Goal: Check status: Check status

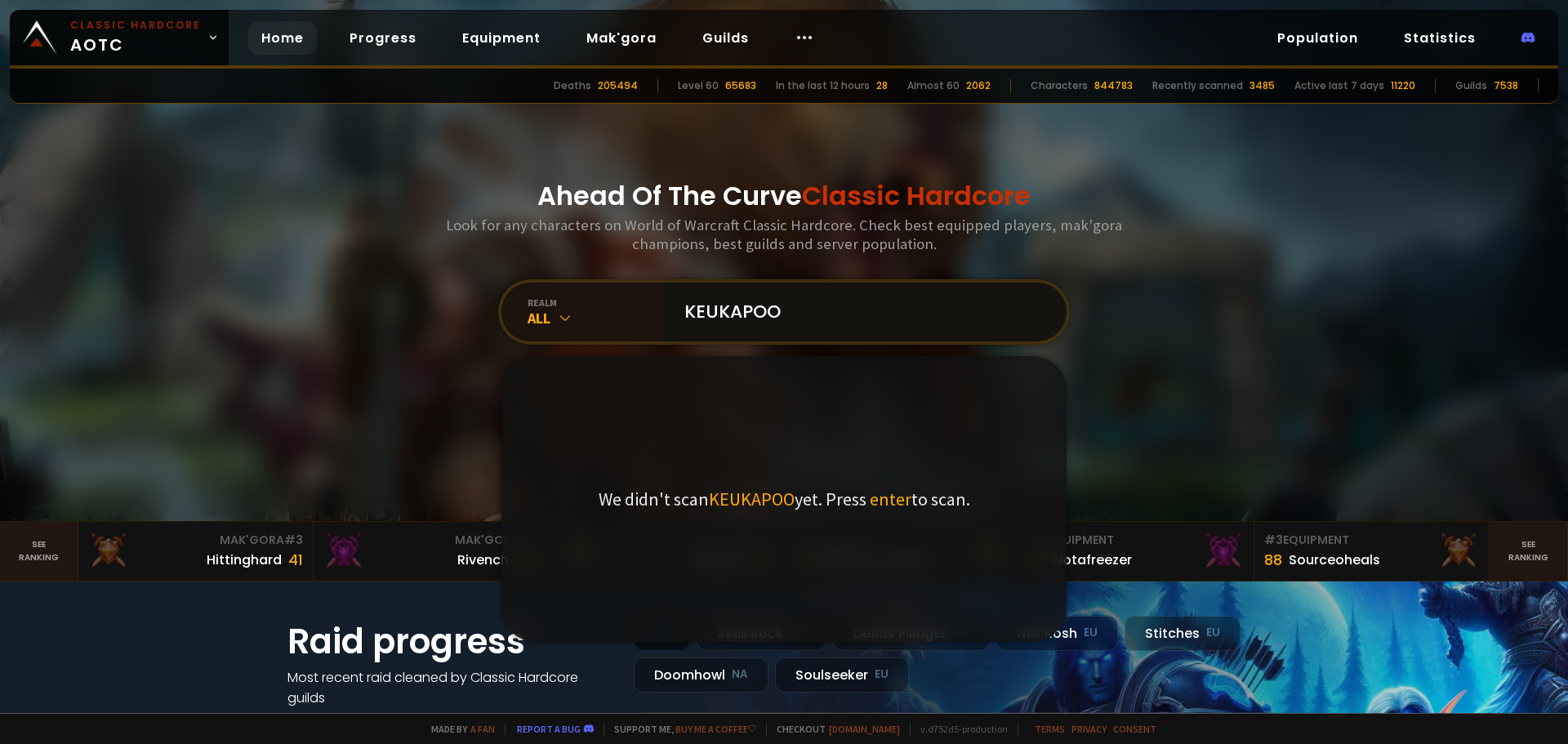
drag, startPoint x: 734, startPoint y: 316, endPoint x: 796, endPoint y: 321, distance: 62.2
click at [734, 317] on input "KEUKAPOO" at bounding box center [860, 312] width 372 height 59
drag, startPoint x: 809, startPoint y: 320, endPoint x: 749, endPoint y: 318, distance: 60.0
click at [749, 318] on input "KEUKAAPOO" at bounding box center [860, 312] width 372 height 59
type input "KEUKAAKEPO"
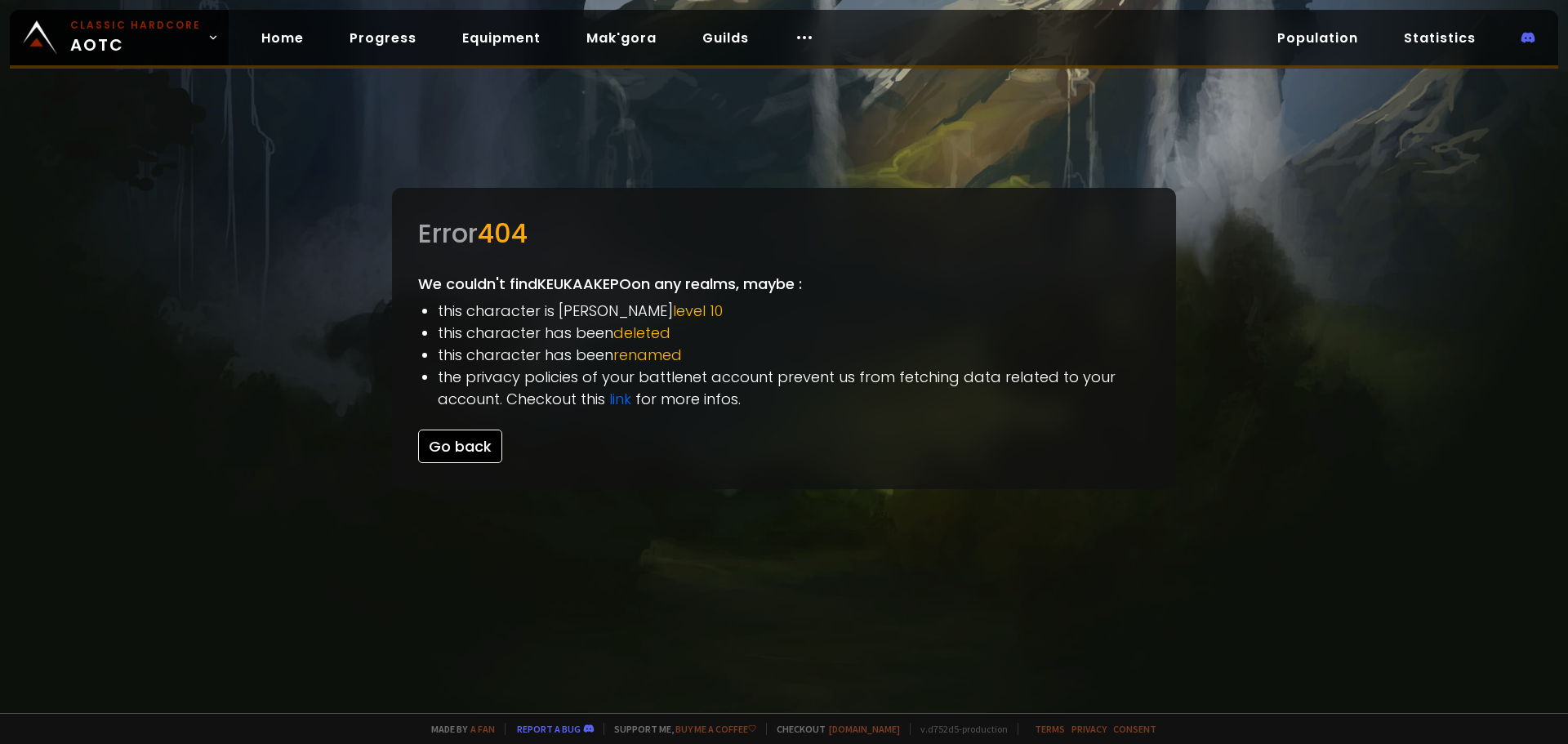
click at [469, 447] on button "Go back" at bounding box center [460, 446] width 84 height 33
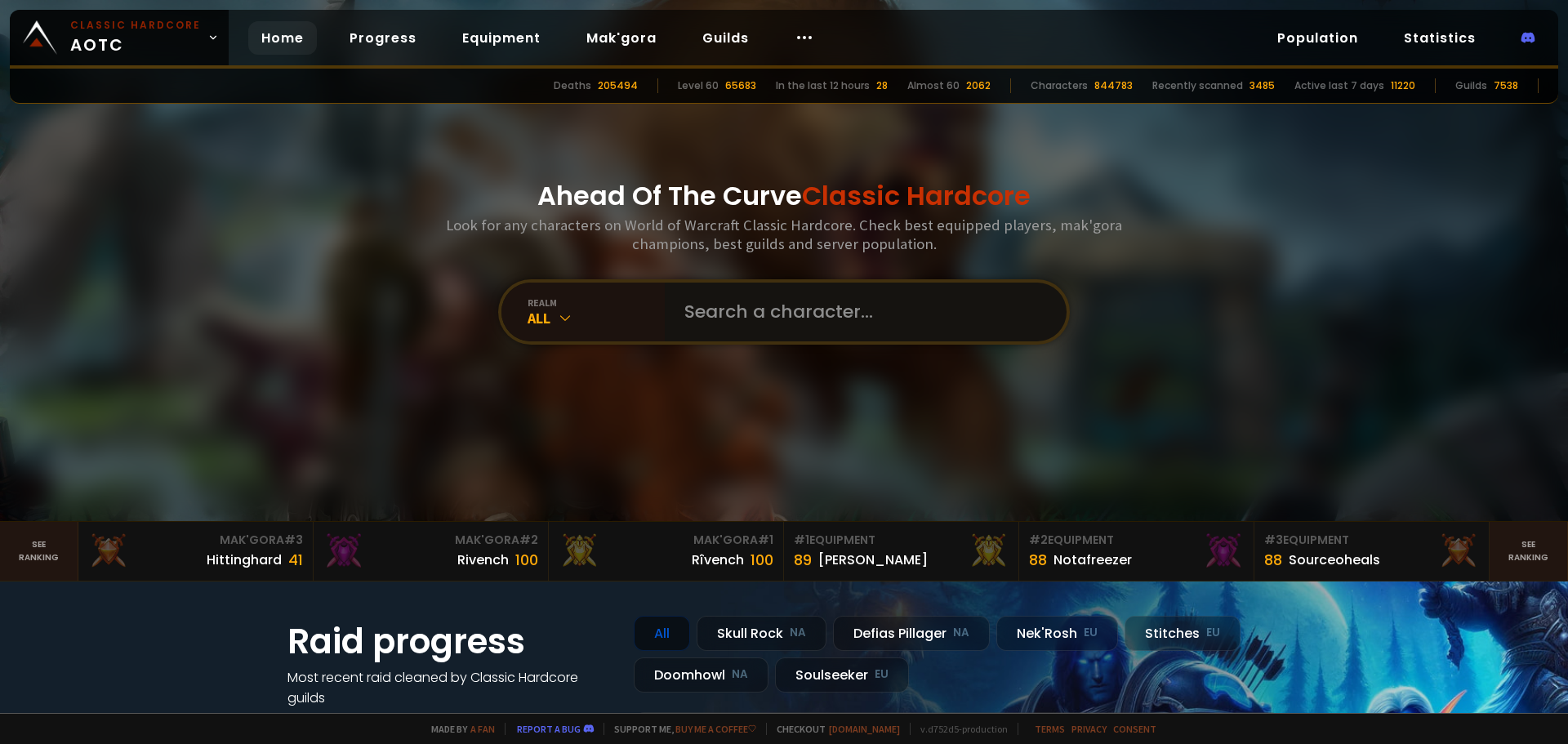
click at [799, 328] on input "text" at bounding box center [860, 312] width 372 height 59
paste input "KEUAAKEPO"
type input "KEUAAKEPO"
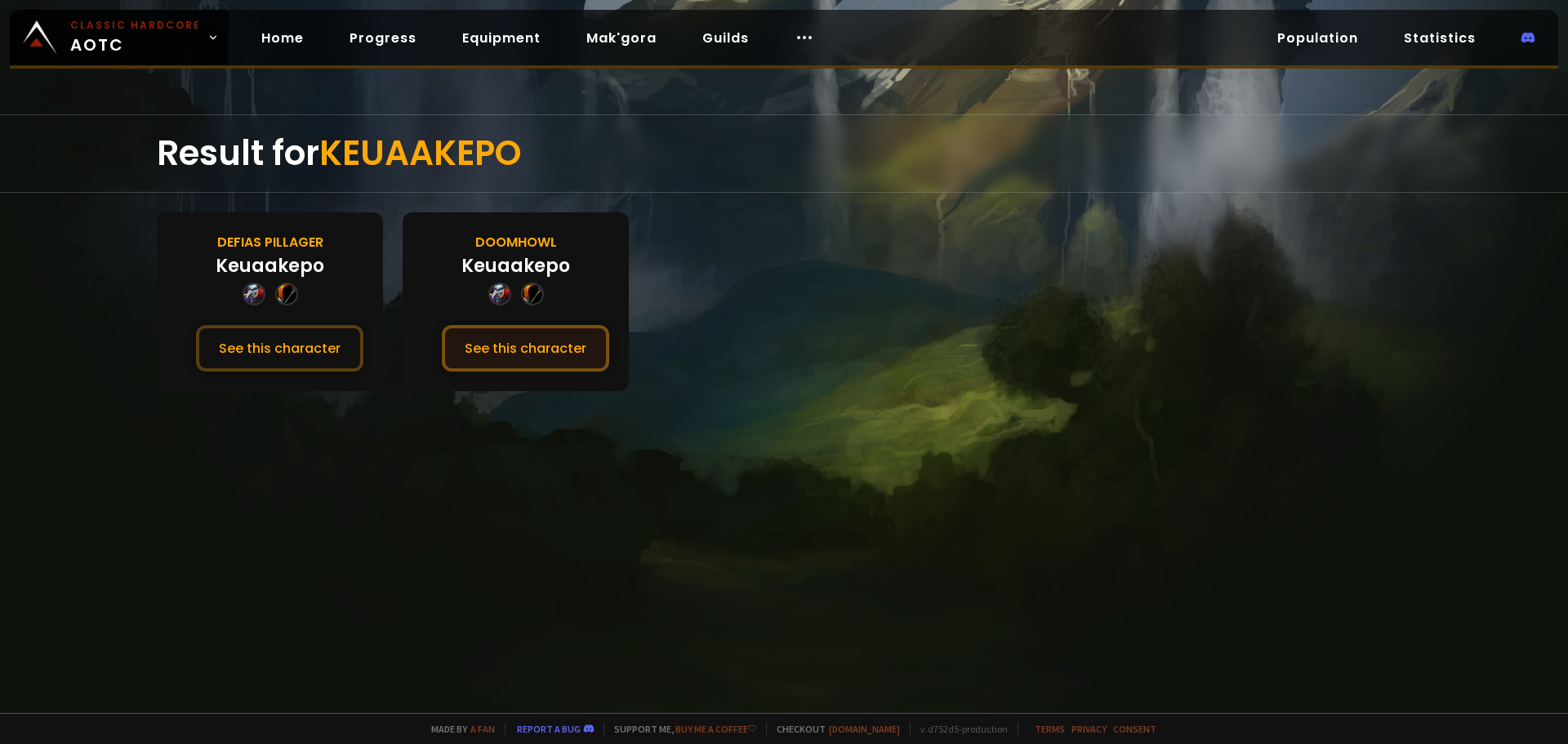
click at [520, 335] on button "See this character" at bounding box center [525, 348] width 168 height 47
click at [320, 344] on button "See this character" at bounding box center [279, 348] width 168 height 47
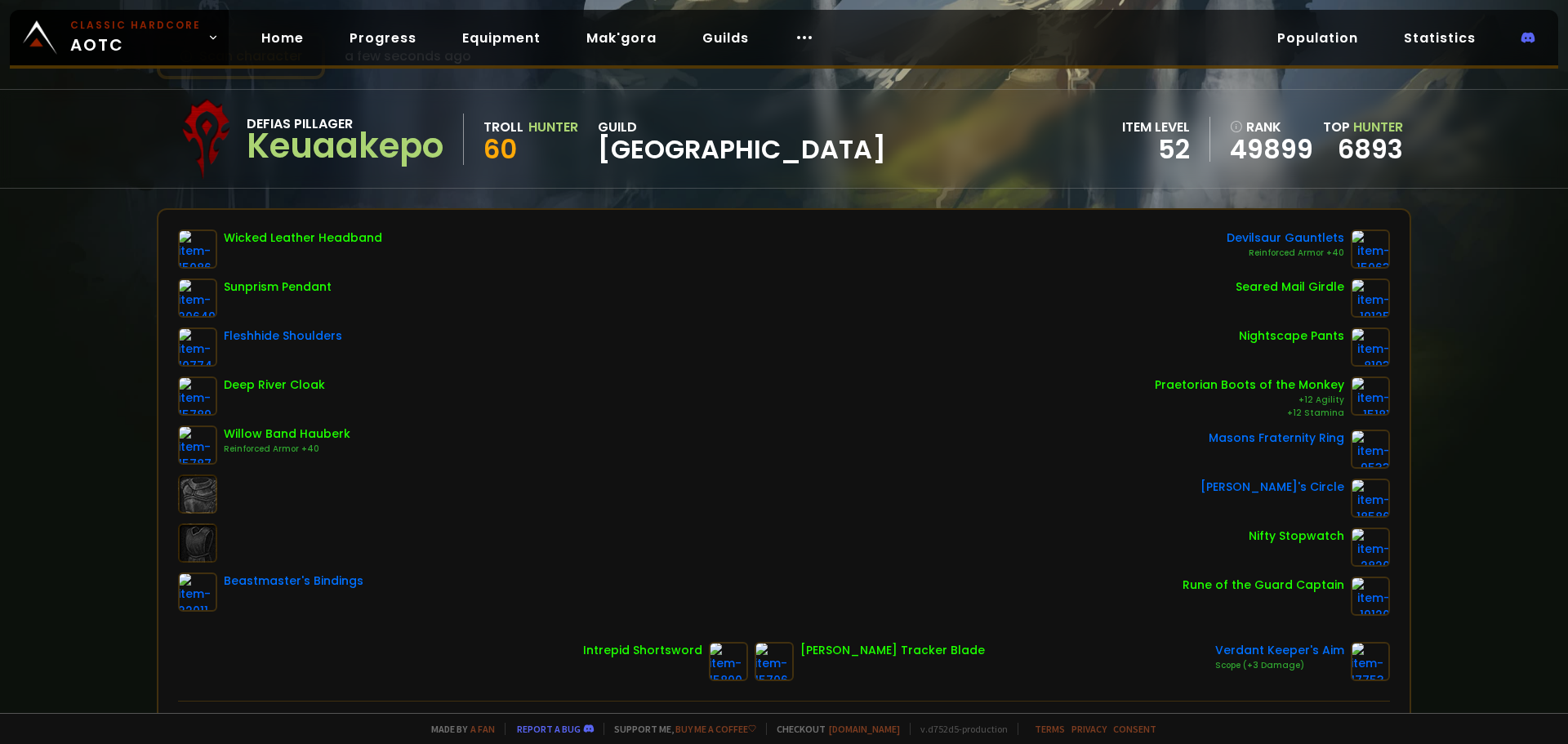
scroll to position [163, 0]
